Goal: Transaction & Acquisition: Purchase product/service

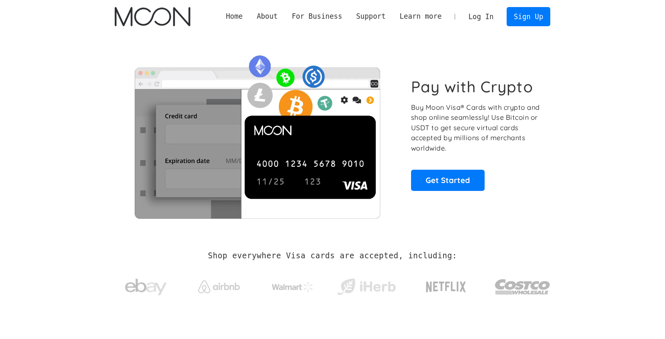
click at [482, 14] on link "Log In" at bounding box center [480, 16] width 39 height 18
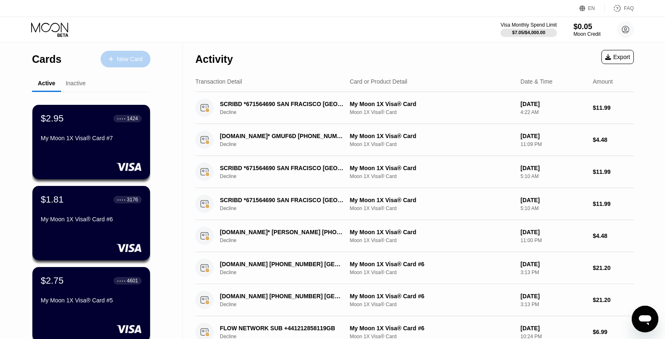
click at [119, 56] on div "New Card" at bounding box center [130, 59] width 26 height 7
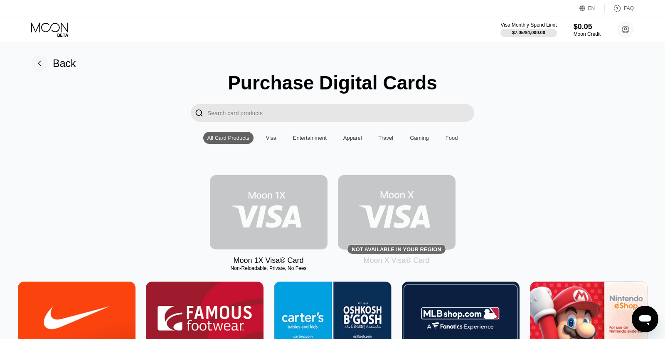
click at [265, 209] on img at bounding box center [269, 212] width 118 height 74
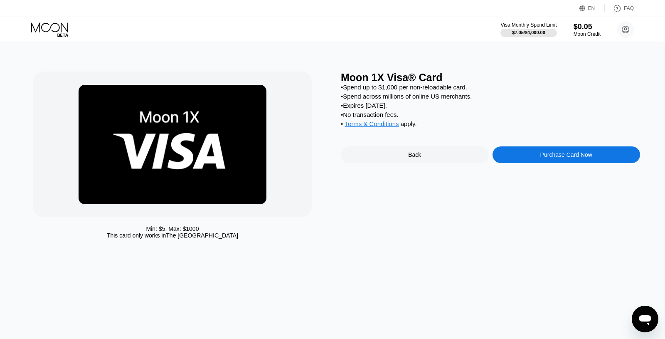
click at [576, 157] on div "Purchase Card Now" at bounding box center [566, 154] width 148 height 17
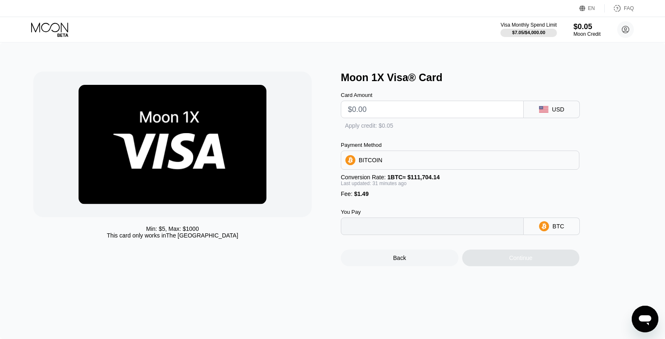
type input "0"
click at [382, 111] on input "text" at bounding box center [432, 109] width 169 height 17
type input "$2"
type input "0.00003122"
type input "$29"
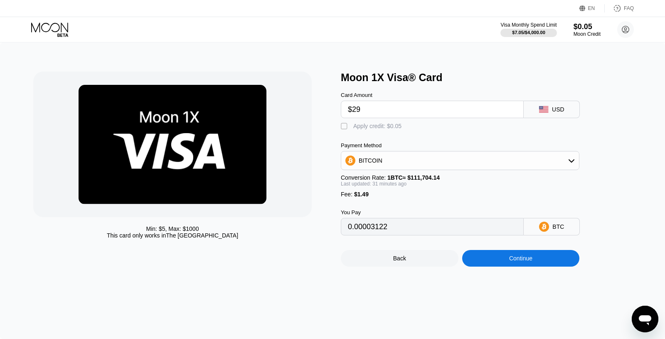
type input "0.00027272"
type input "$2"
type input "0.00003122"
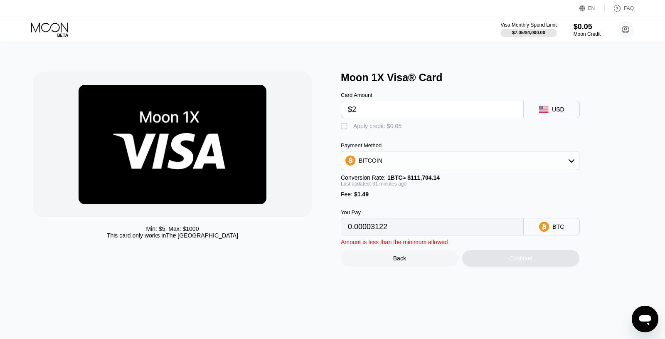
type input "$20"
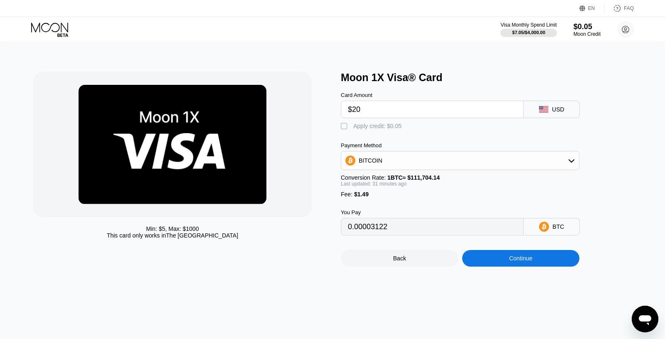
type input "0.00019222"
type input "$2"
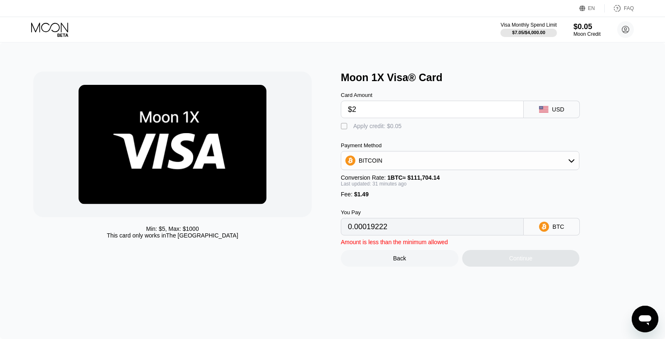
type input "0.00003122"
type input "$21"
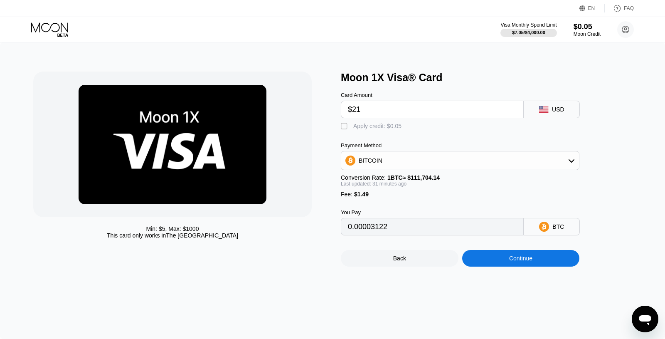
type input "0.00020116"
type input "$21"
click at [420, 163] on div "BITCOIN" at bounding box center [460, 160] width 238 height 17
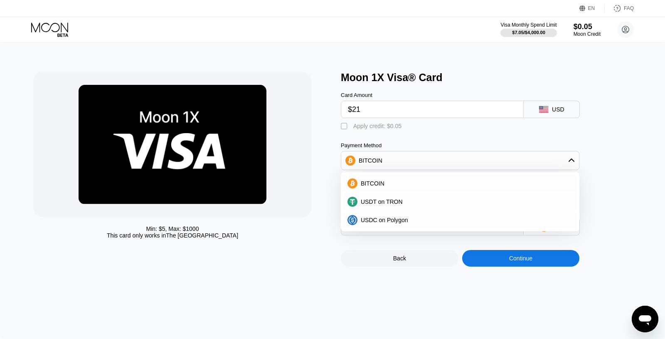
click at [420, 162] on div "BITCOIN" at bounding box center [460, 160] width 238 height 17
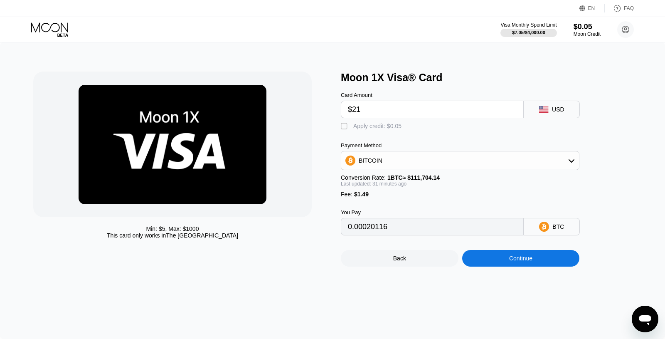
click at [499, 266] on div "Continue" at bounding box center [521, 258] width 118 height 17
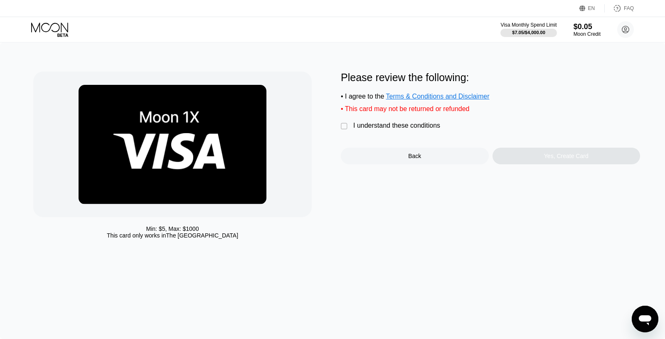
click at [346, 130] on div "" at bounding box center [345, 126] width 8 height 8
click at [547, 159] on div "Yes, Create Card" at bounding box center [566, 155] width 44 height 7
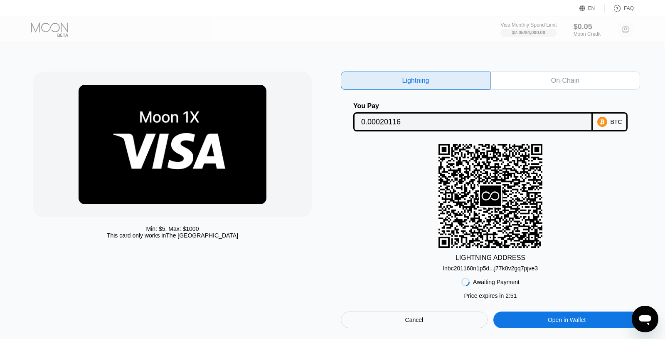
click at [553, 79] on div "On-Chain" at bounding box center [565, 80] width 28 height 8
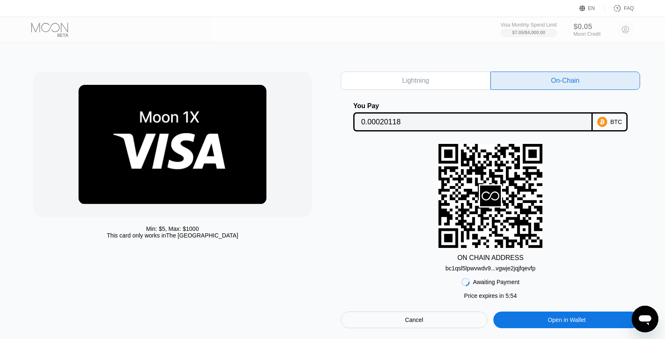
click at [422, 323] on div "Cancel" at bounding box center [414, 319] width 18 height 7
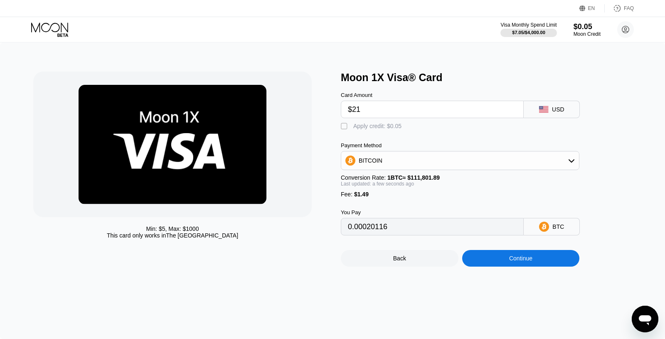
click at [384, 113] on input "$21" at bounding box center [432, 109] width 169 height 17
type input "$2"
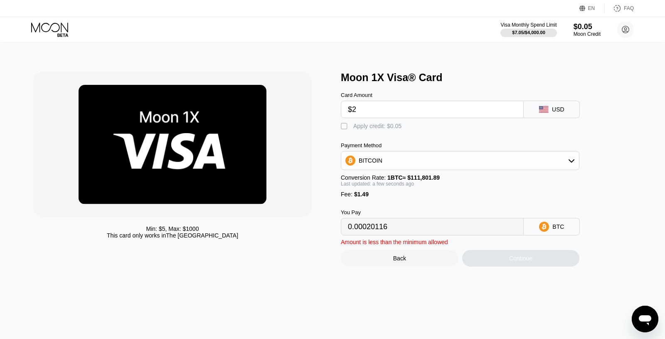
type input "0.00003122"
type input "$22"
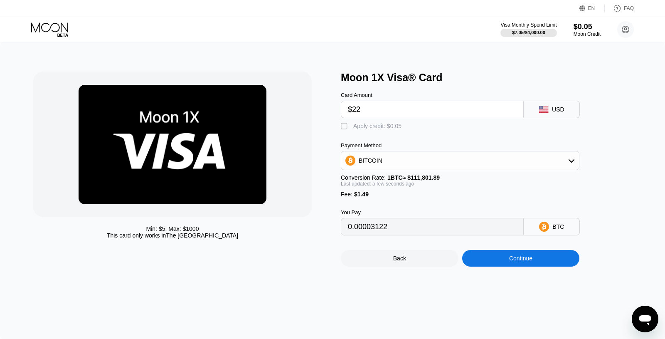
type input "0.00021011"
type input "$22"
click at [506, 266] on div "Continue" at bounding box center [521, 258] width 118 height 17
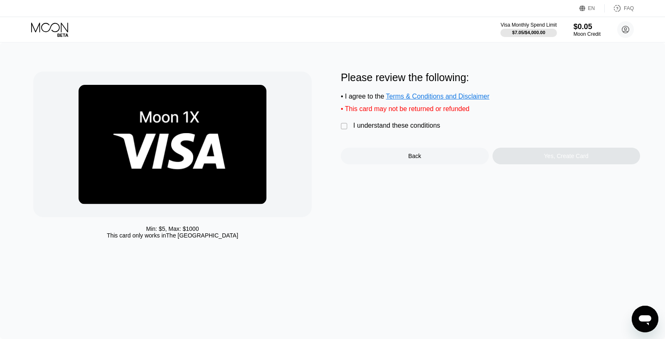
click at [346, 130] on div "" at bounding box center [345, 126] width 8 height 8
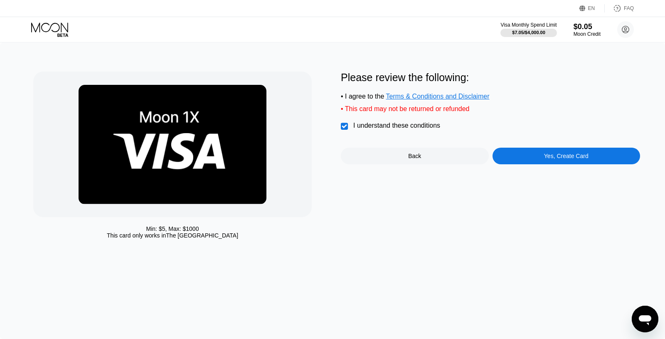
click at [346, 130] on div "" at bounding box center [345, 126] width 8 height 8
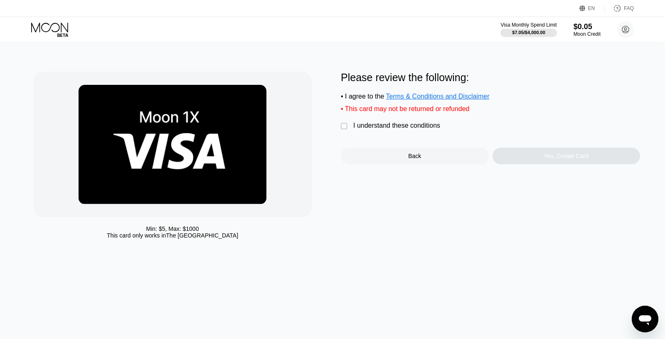
click at [341, 130] on div "" at bounding box center [345, 126] width 8 height 8
click at [531, 156] on div "Yes, Create Card" at bounding box center [566, 155] width 148 height 17
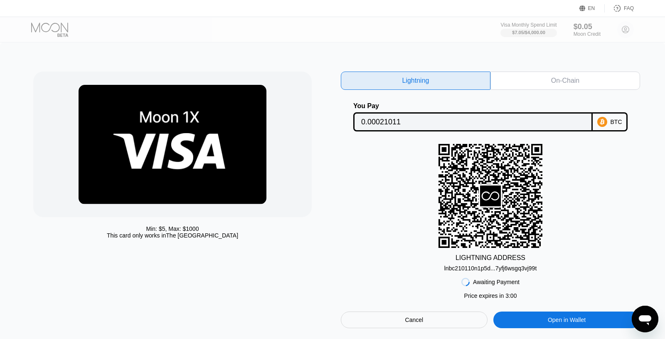
click at [532, 77] on div "On-Chain" at bounding box center [565, 80] width 150 height 18
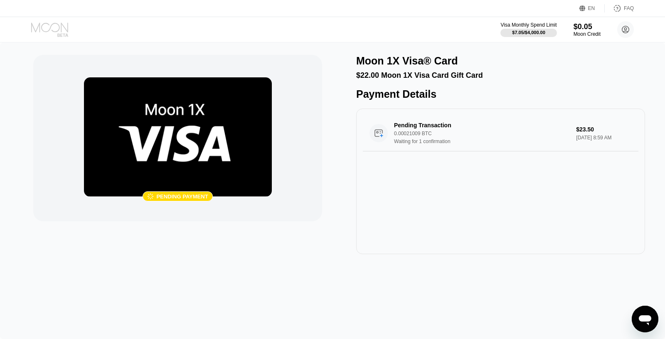
click at [45, 24] on icon at bounding box center [50, 29] width 39 height 15
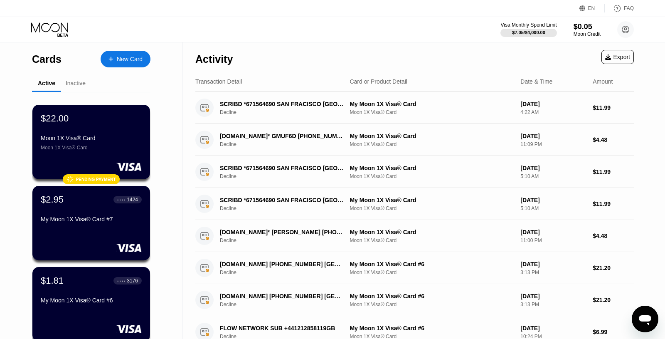
click at [73, 128] on div "$22.00 Moon 1X Visa® Card Moon 1X Visa® Card" at bounding box center [91, 131] width 101 height 37
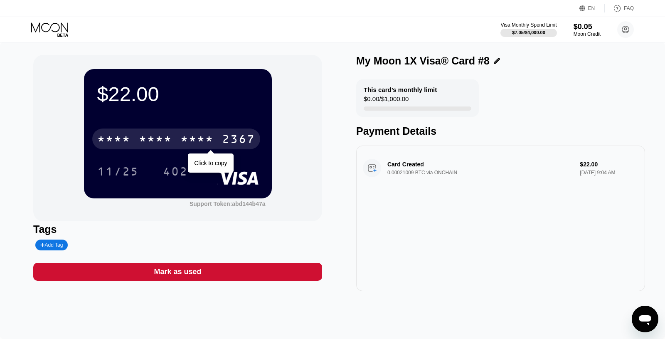
click at [152, 142] on div "* * * *" at bounding box center [155, 139] width 33 height 13
